Goal: Obtain resource: Download file/media

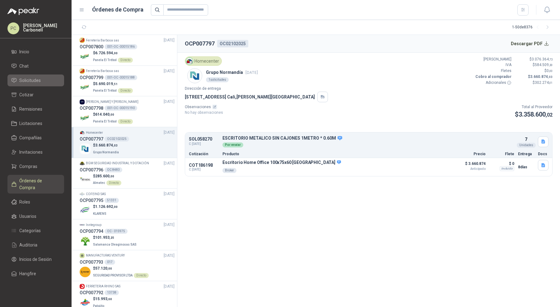
click at [33, 81] on span "Solicitudes" at bounding box center [29, 80] width 21 height 7
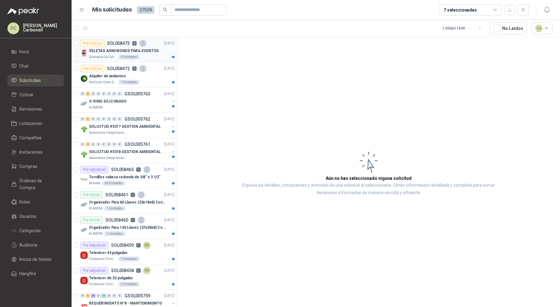
click at [137, 51] on p "VELETAS ADMISIONES PARA EVENTOS" at bounding box center [124, 51] width 70 height 6
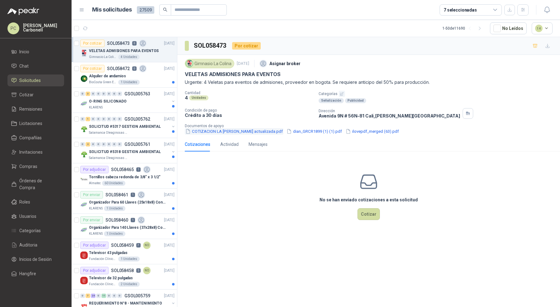
click at [247, 128] on button "COTIZACION LA [PERSON_NAME] actualizada.pdf" at bounding box center [234, 131] width 99 height 7
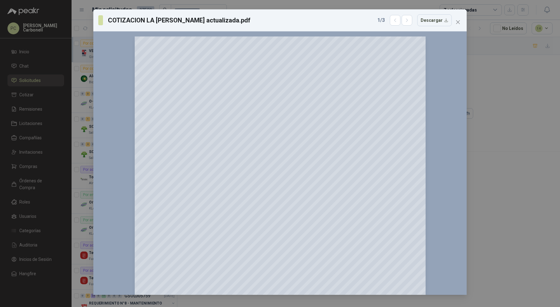
click at [492, 157] on div "COTIZACION LA [PERSON_NAME] actualizada.pdf 1 / 3 Descargar 150 %" at bounding box center [280, 153] width 560 height 307
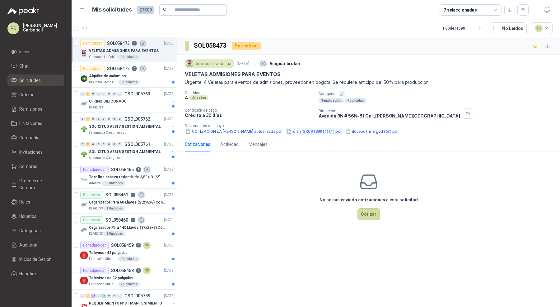
click at [316, 131] on button "dian_GRCR1899 (1) (1).pdf" at bounding box center [314, 131] width 57 height 7
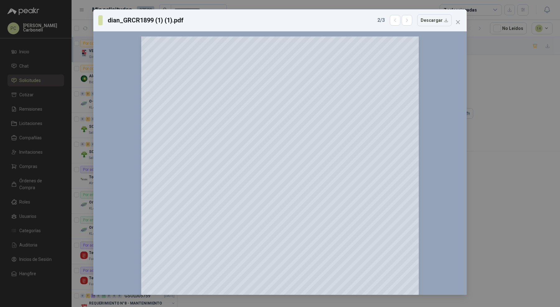
click at [491, 139] on div "dian_GRCR1899 (1) (1).pdf 2 / 3 Descargar 150 %" at bounding box center [280, 153] width 560 height 307
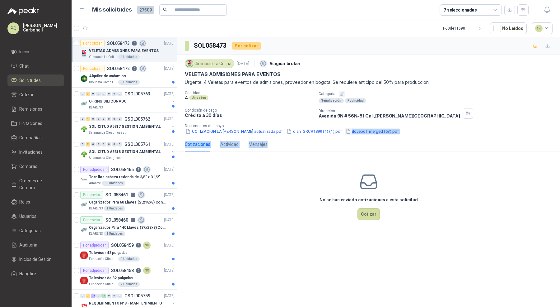
drag, startPoint x: 491, startPoint y: 139, endPoint x: 373, endPoint y: 132, distance: 118.2
click at [373, 132] on div "SOL058473 Por cotizar Gimnasio La Colina [DATE] Asignar broker VELETAS ADMISION…" at bounding box center [368, 136] width 383 height 198
click at [373, 132] on button "ilovepdf_merged (63).pdf" at bounding box center [372, 131] width 54 height 7
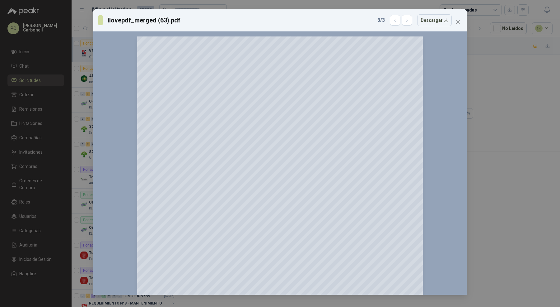
click at [506, 170] on div "ilovepdf_merged (63).pdf 3 / 3 Descargar 150 %" at bounding box center [280, 153] width 560 height 307
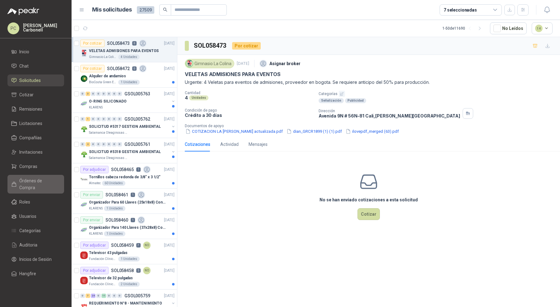
click at [53, 182] on span "Órdenes de Compra" at bounding box center [38, 184] width 39 height 14
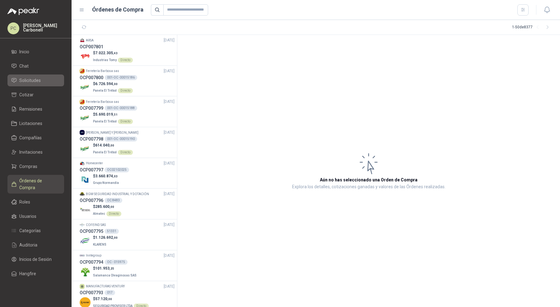
click at [46, 78] on li "Solicitudes" at bounding box center [35, 80] width 49 height 7
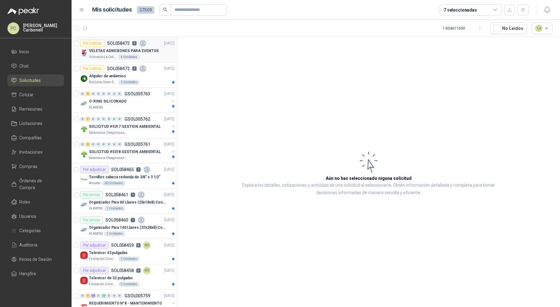
click at [139, 53] on div "VELETAS ADMISIONES PARA EVENTOS" at bounding box center [132, 50] width 86 height 7
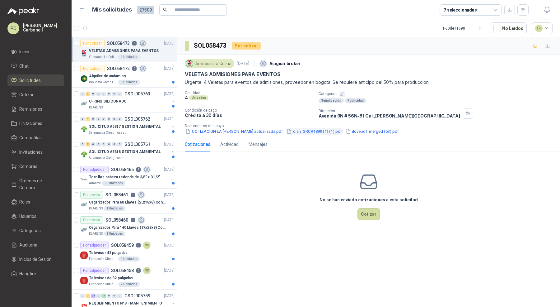
click at [313, 133] on button "dian_GRCR1899 (1) (1).pdf" at bounding box center [314, 131] width 57 height 7
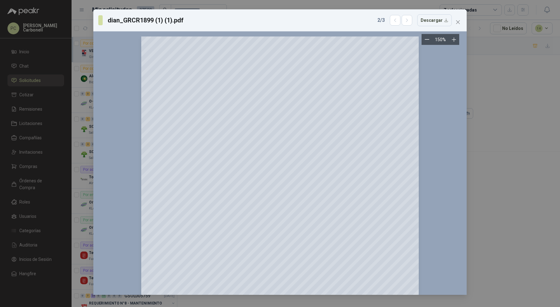
scroll to position [0, 0]
click at [459, 24] on icon "close" at bounding box center [458, 22] width 5 height 5
